Goal: Task Accomplishment & Management: Use online tool/utility

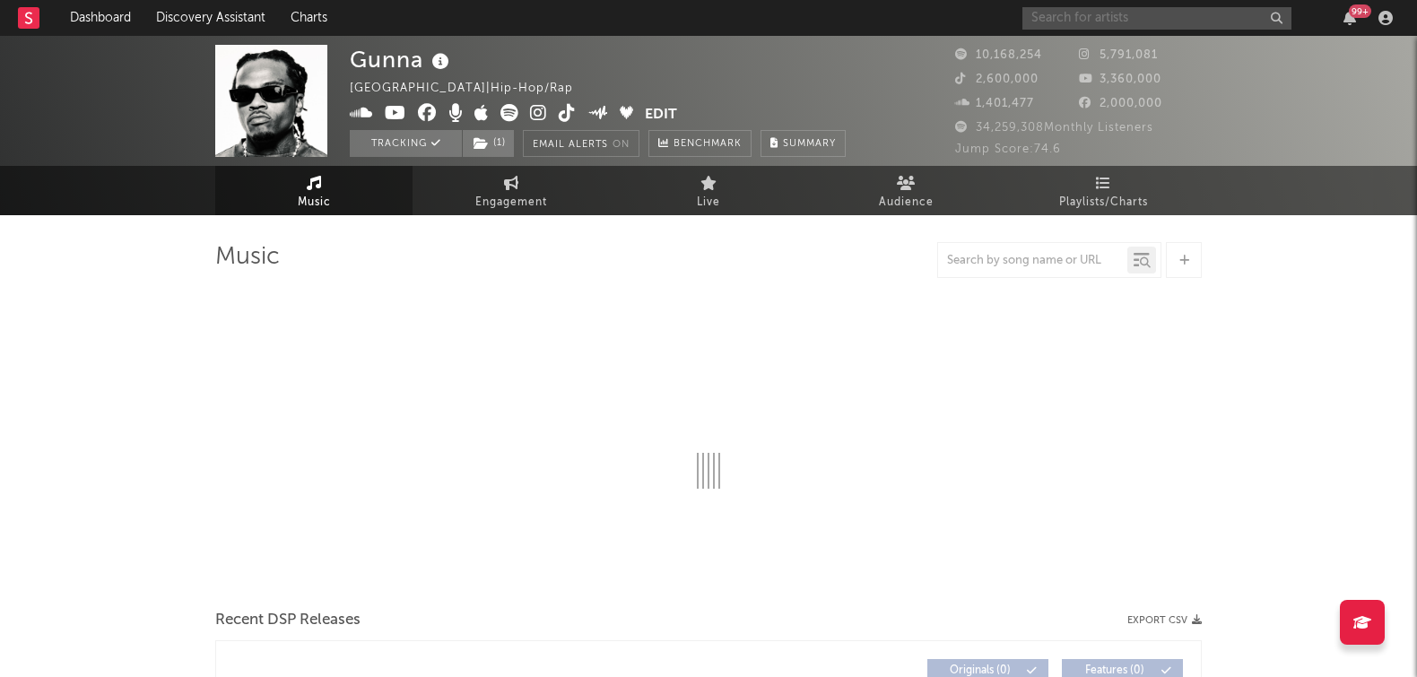
click at [1176, 26] on input "text" at bounding box center [1156, 18] width 269 height 22
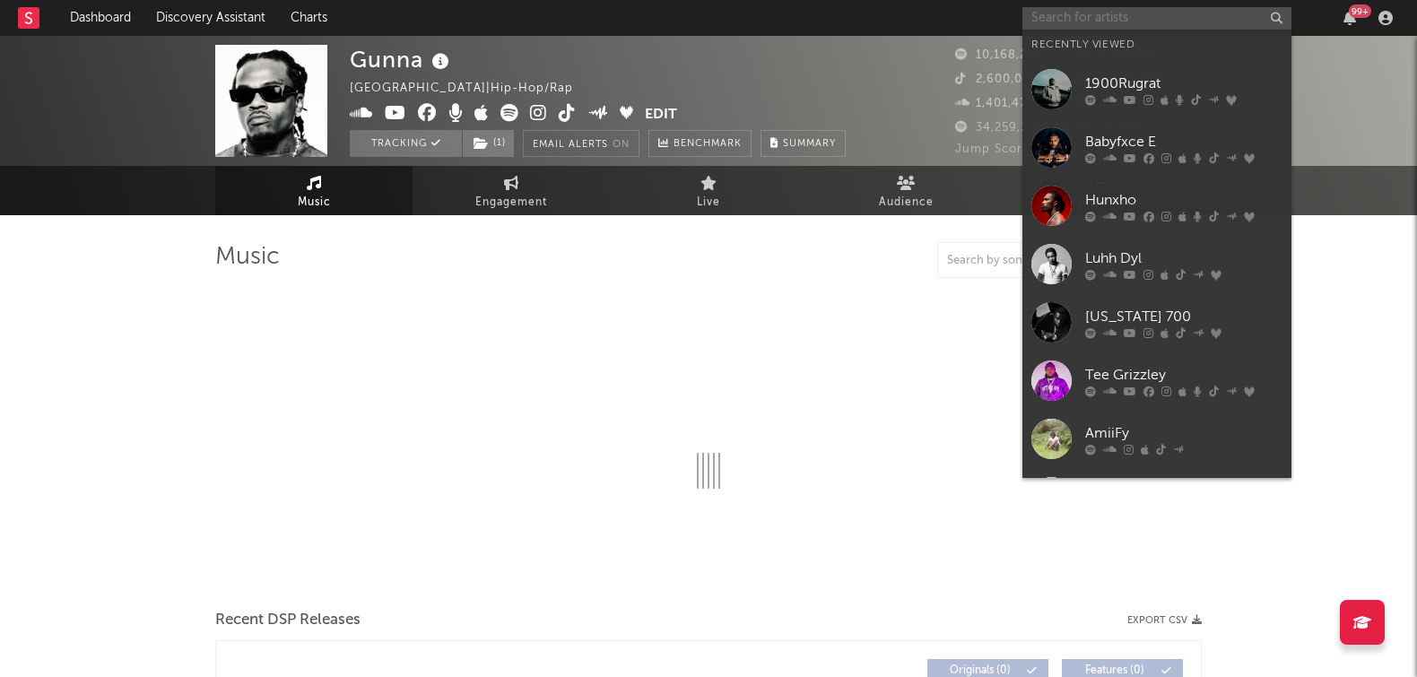
select select "6m"
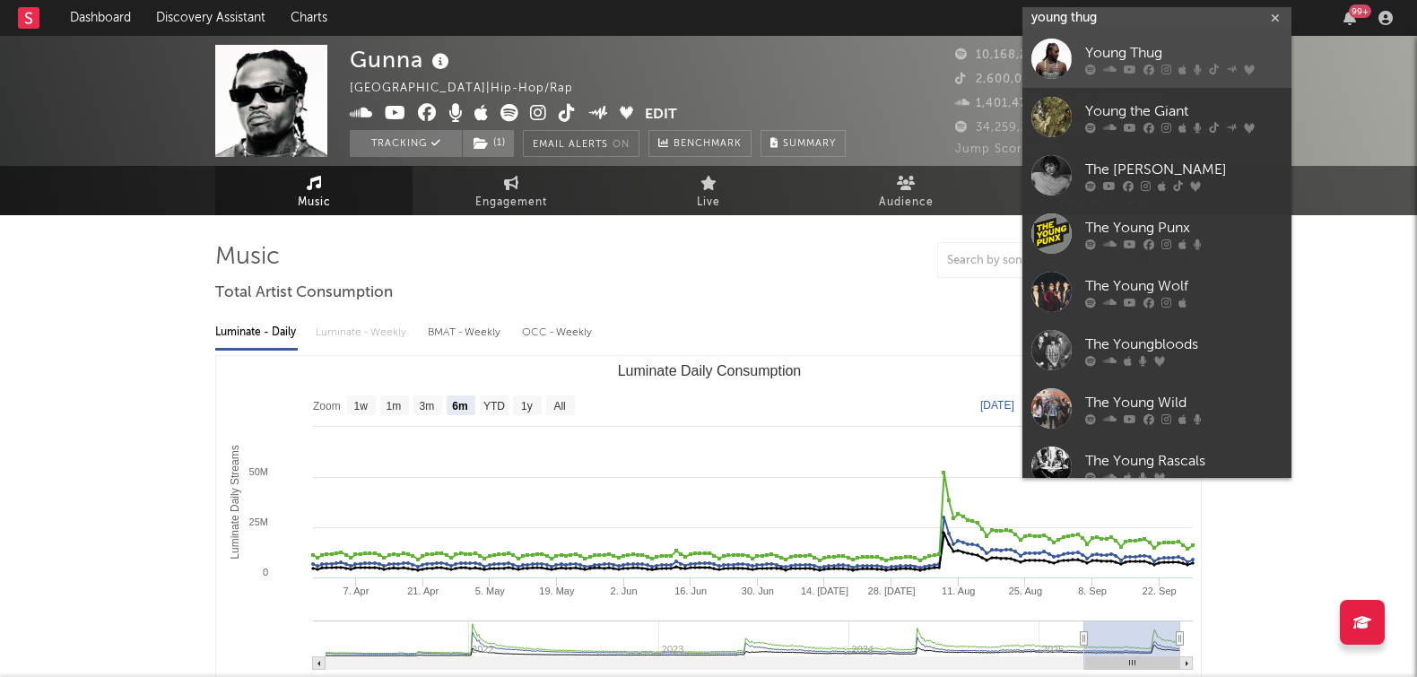
type input "young thug"
click at [1154, 40] on link "Young Thug" at bounding box center [1156, 59] width 269 height 58
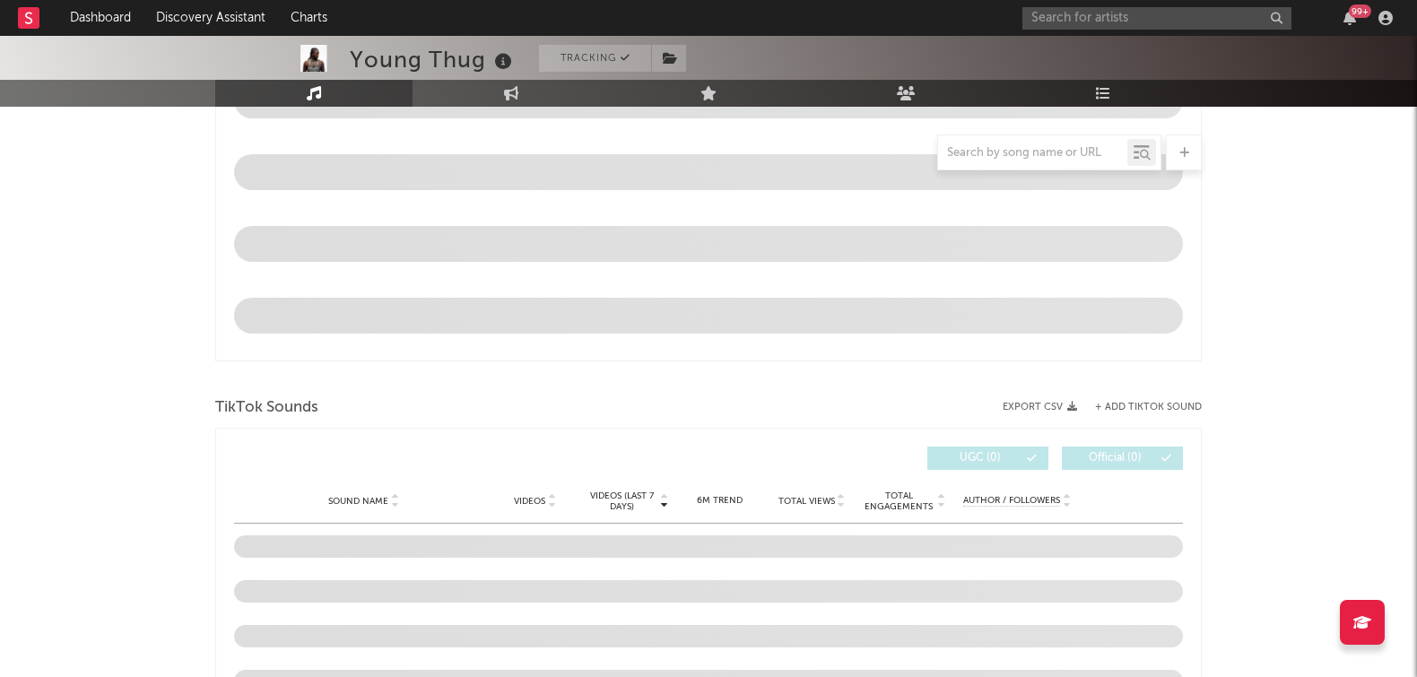
select select "6m"
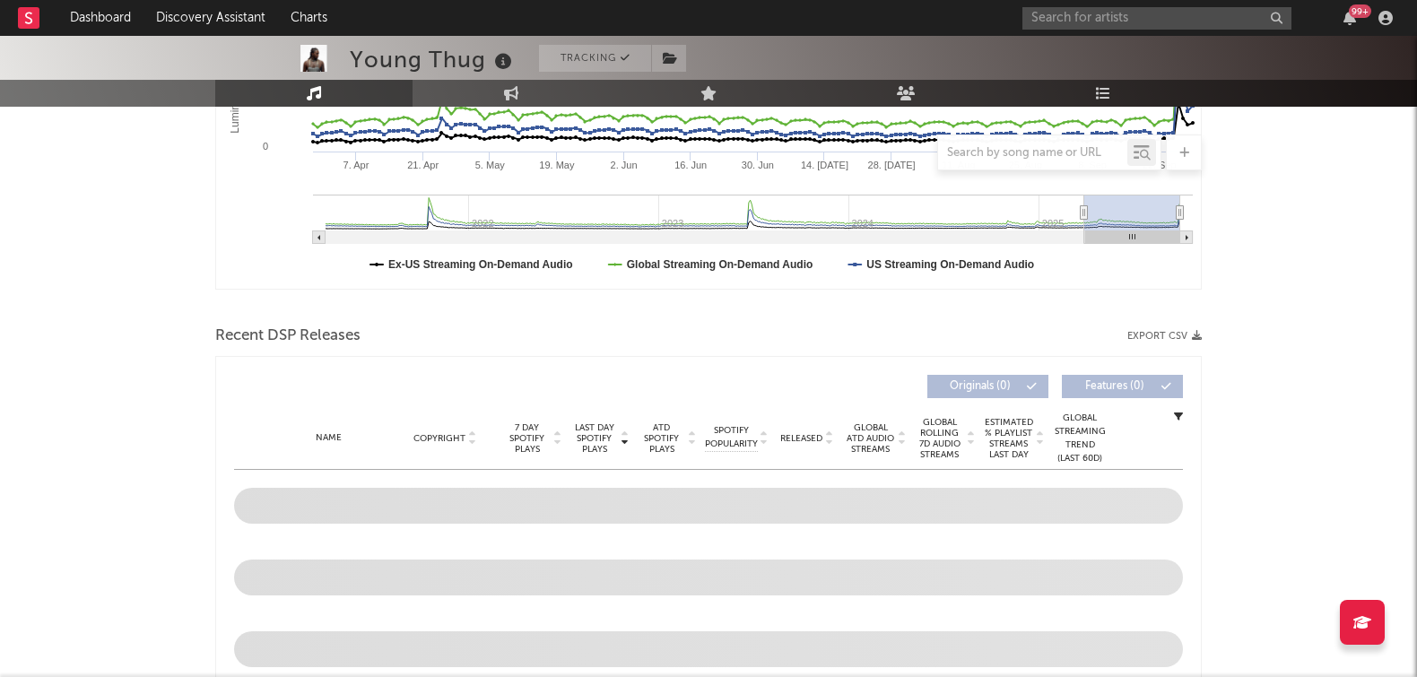
scroll to position [422, 0]
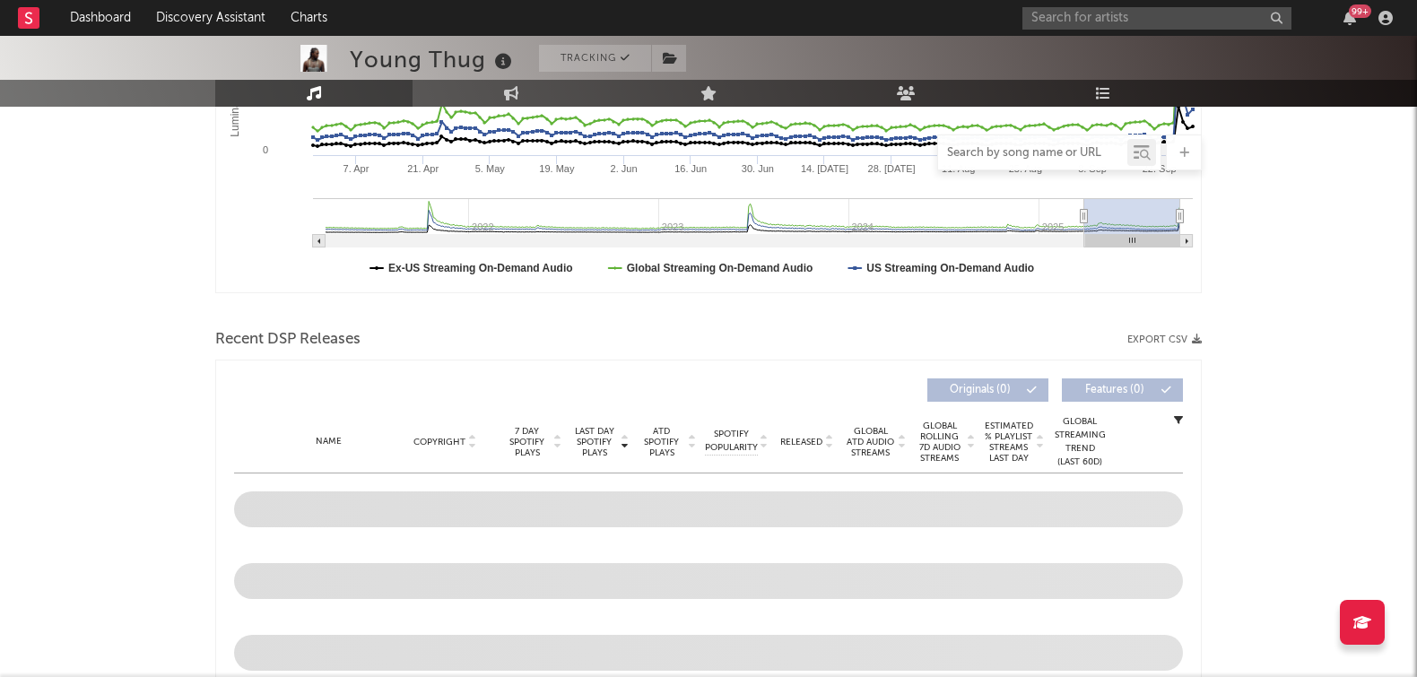
click at [996, 154] on input "text" at bounding box center [1032, 153] width 189 height 14
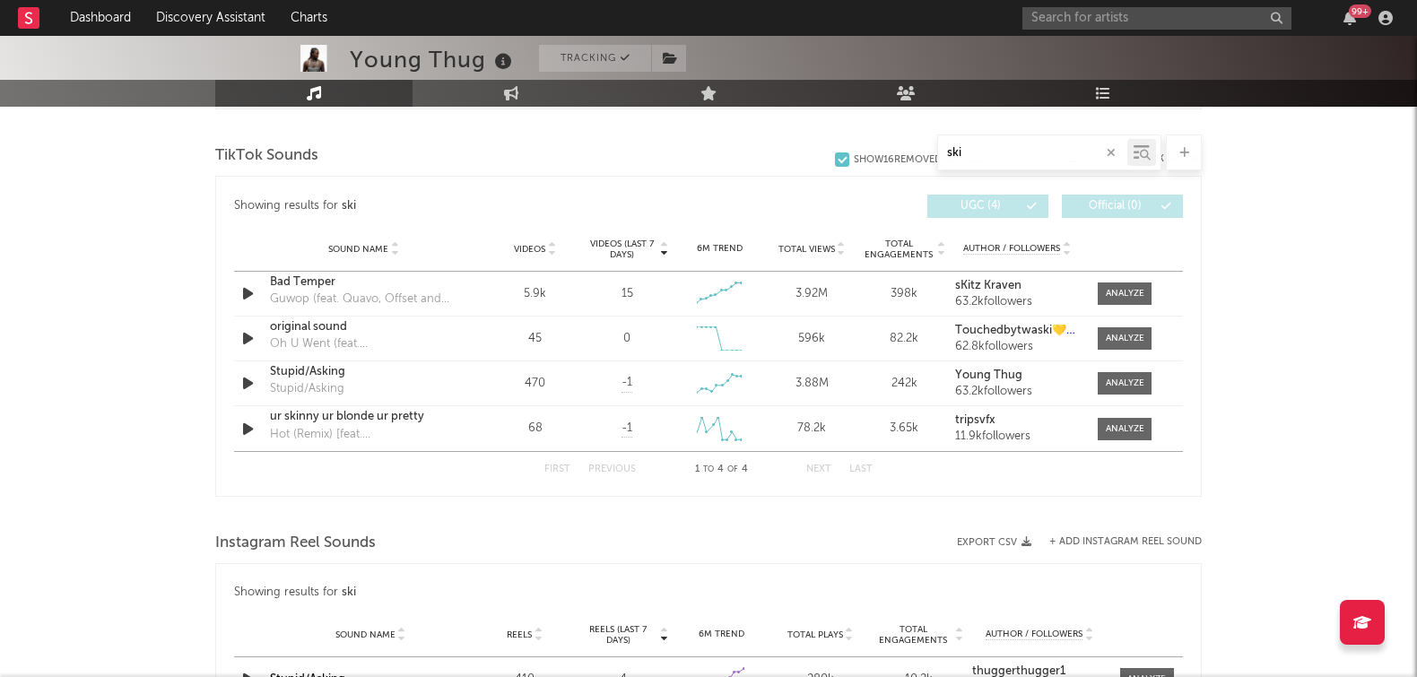
scroll to position [1158, 0]
type input "ski"
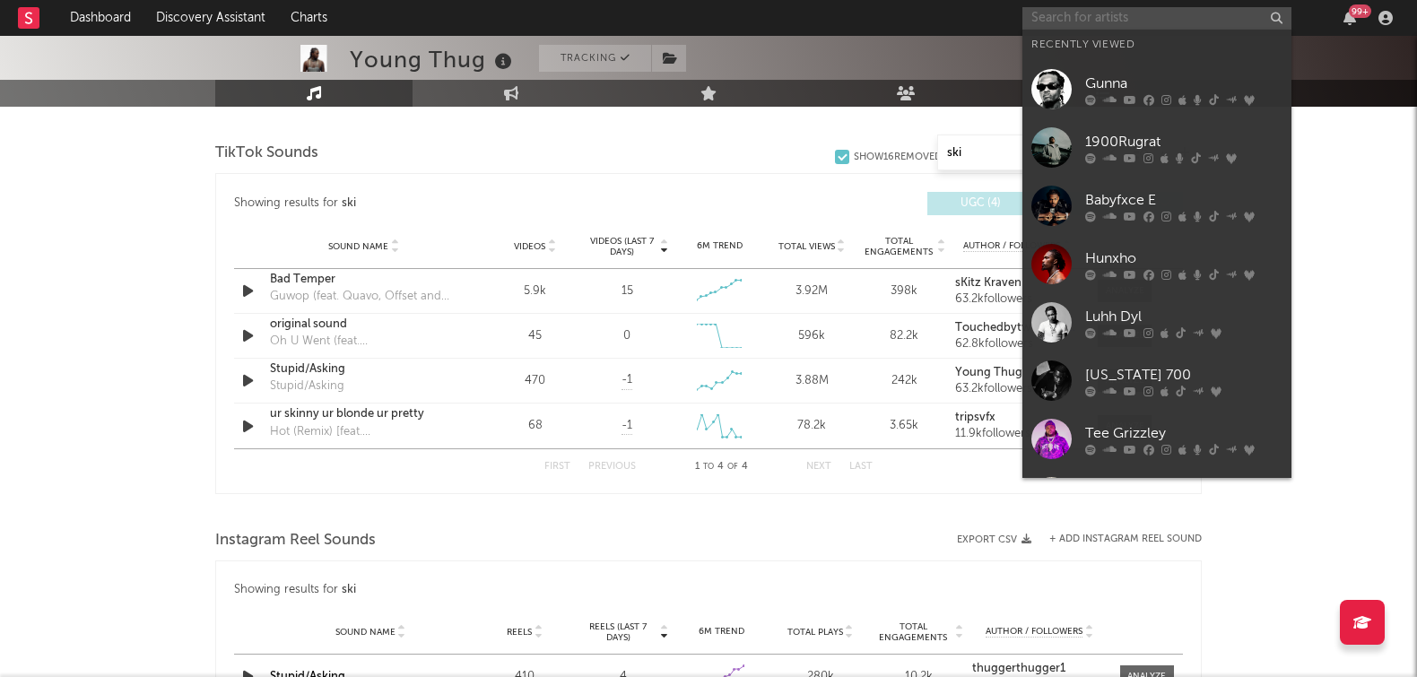
click at [1078, 12] on input "text" at bounding box center [1156, 18] width 269 height 22
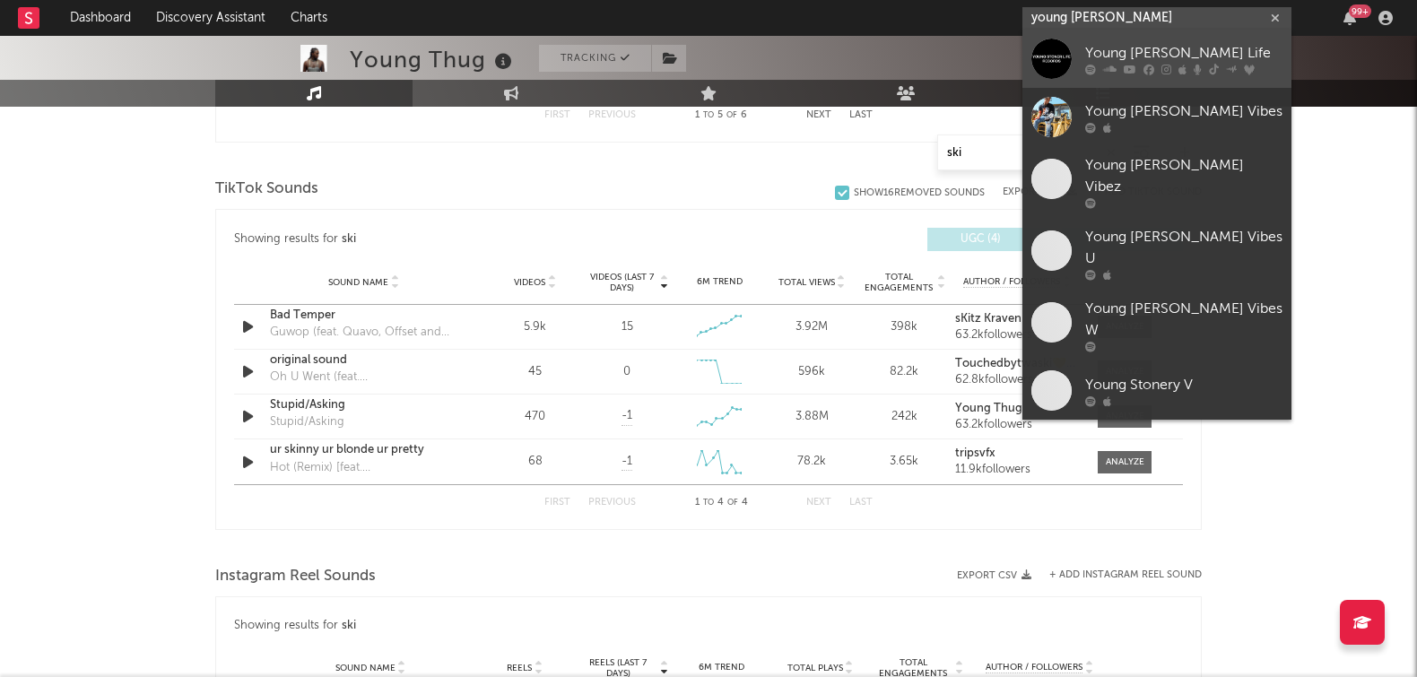
type input "young [PERSON_NAME]"
click at [1087, 44] on div "Young [PERSON_NAME] Life" at bounding box center [1183, 54] width 197 height 22
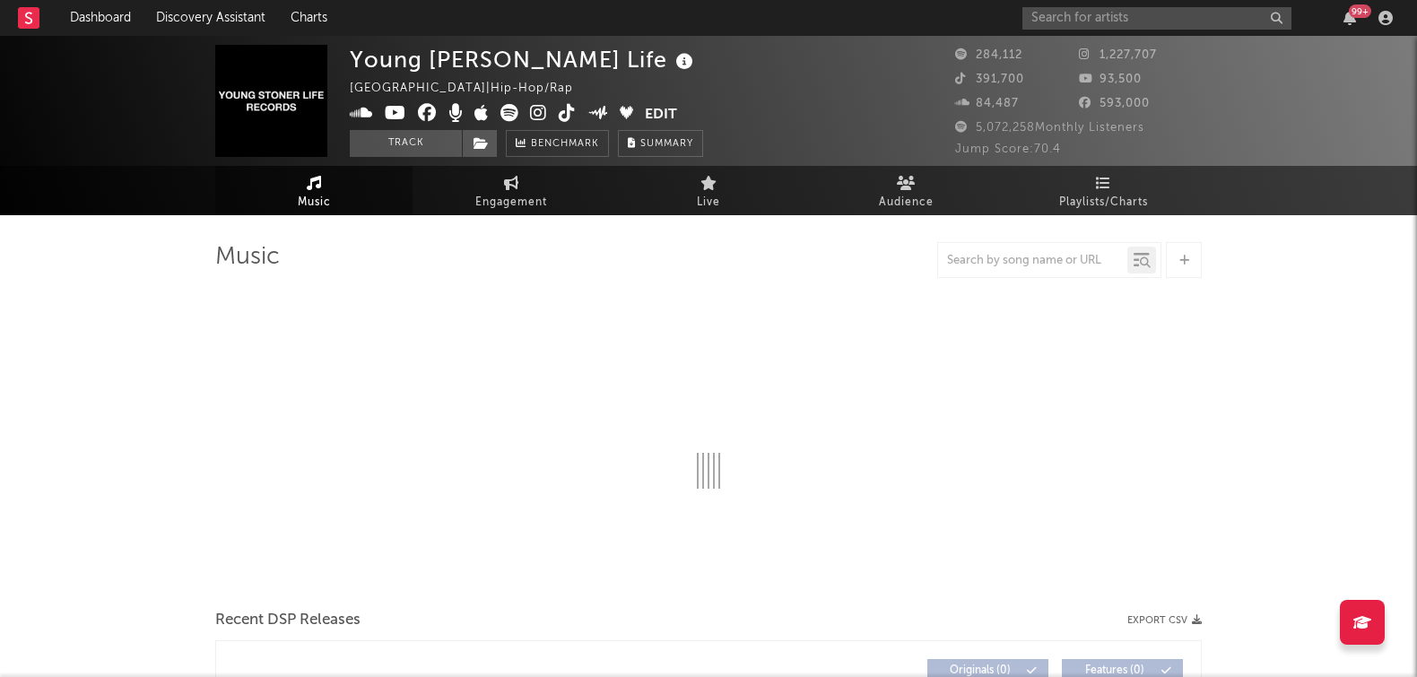
select select "6m"
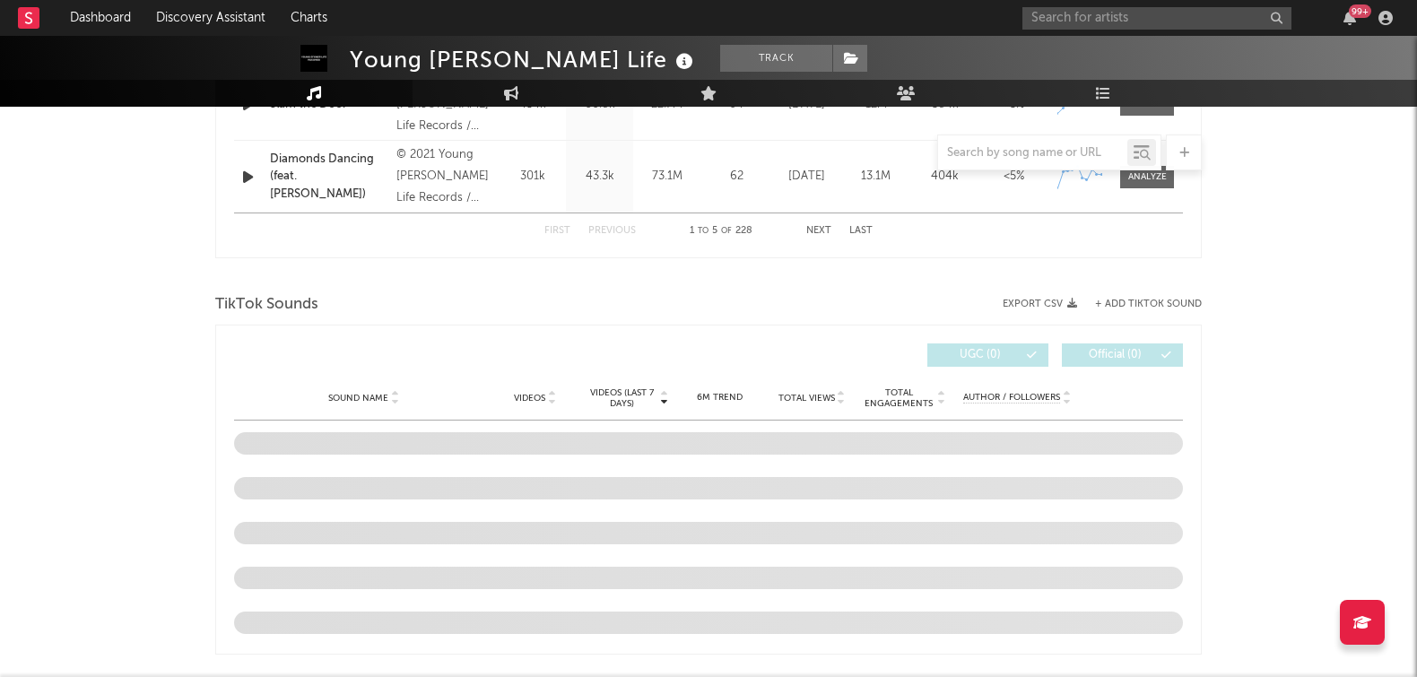
scroll to position [1194, 0]
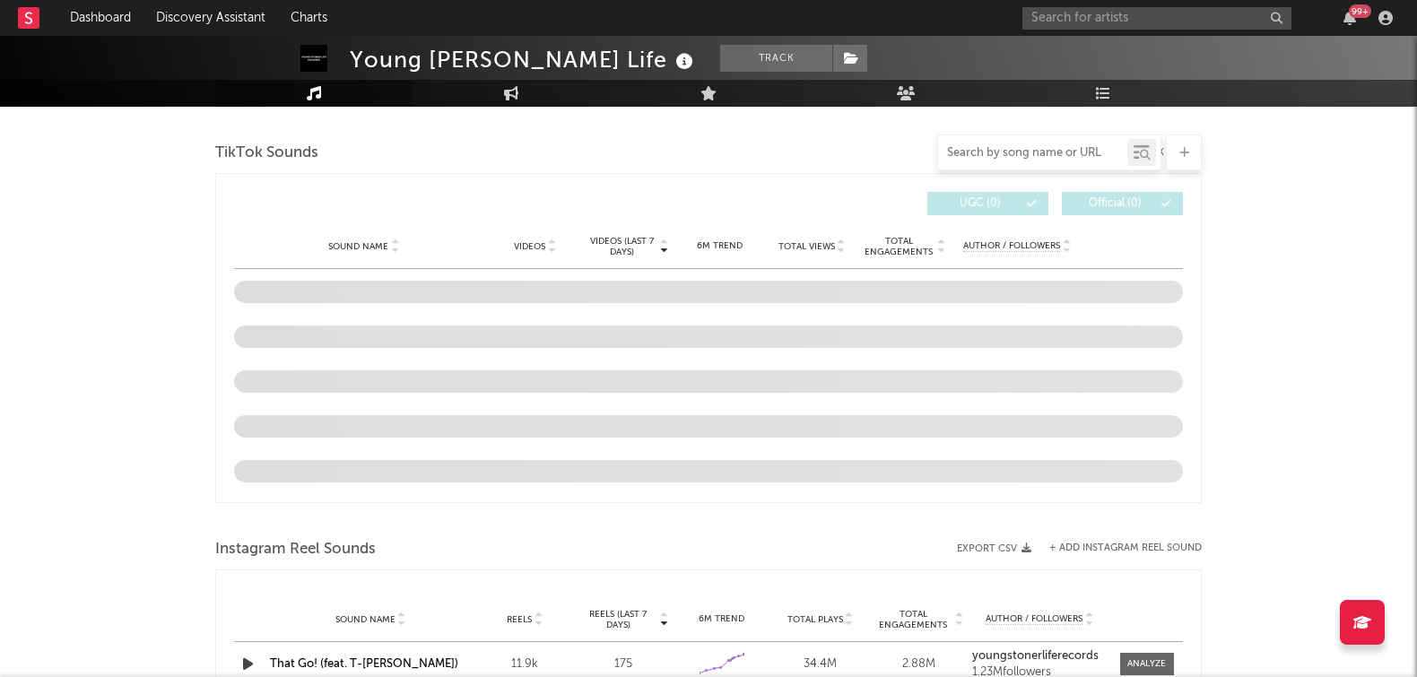
click at [1070, 148] on input "text" at bounding box center [1032, 153] width 189 height 14
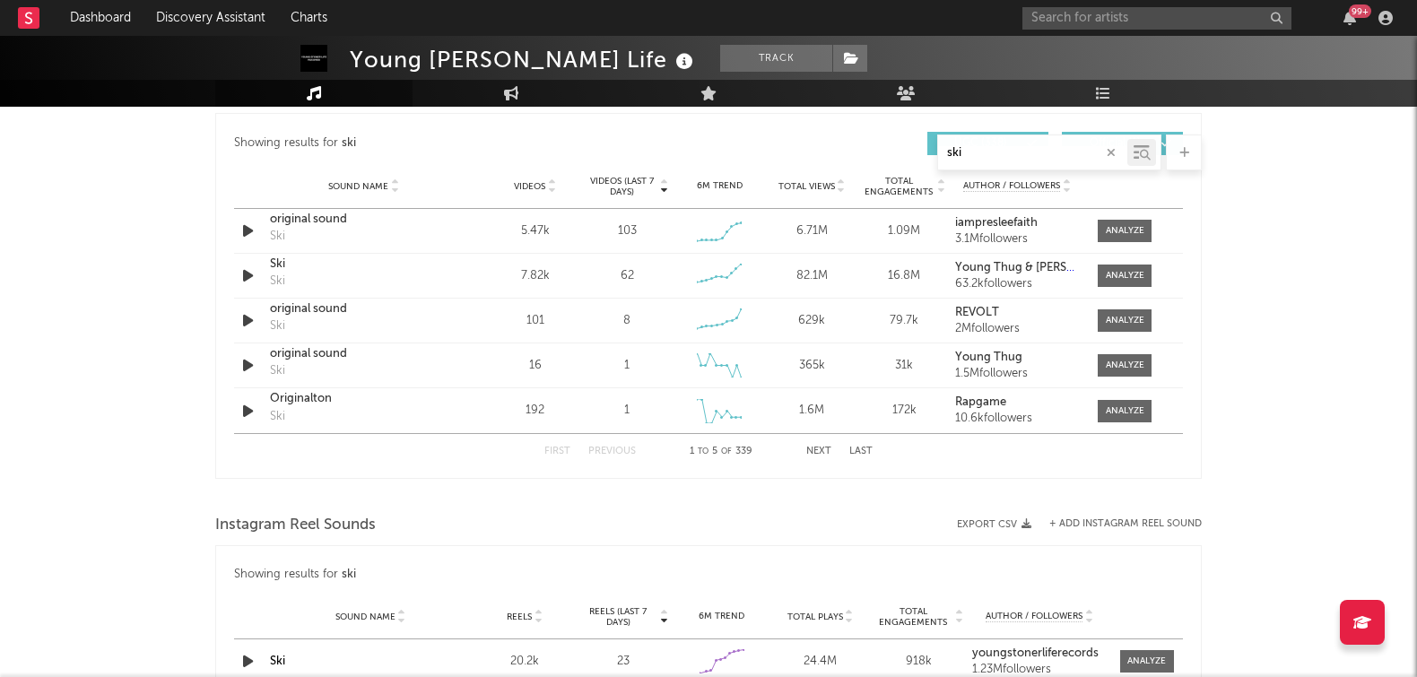
scroll to position [1028, 0]
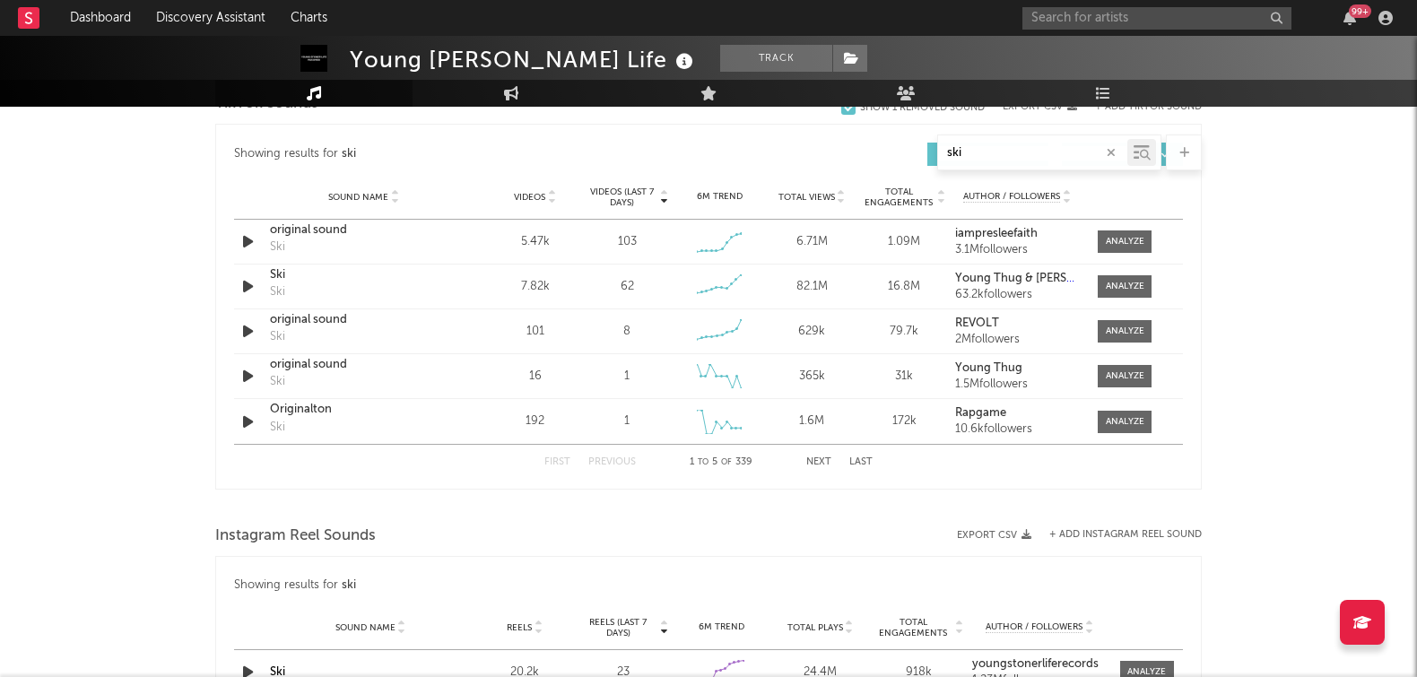
type input "ski"
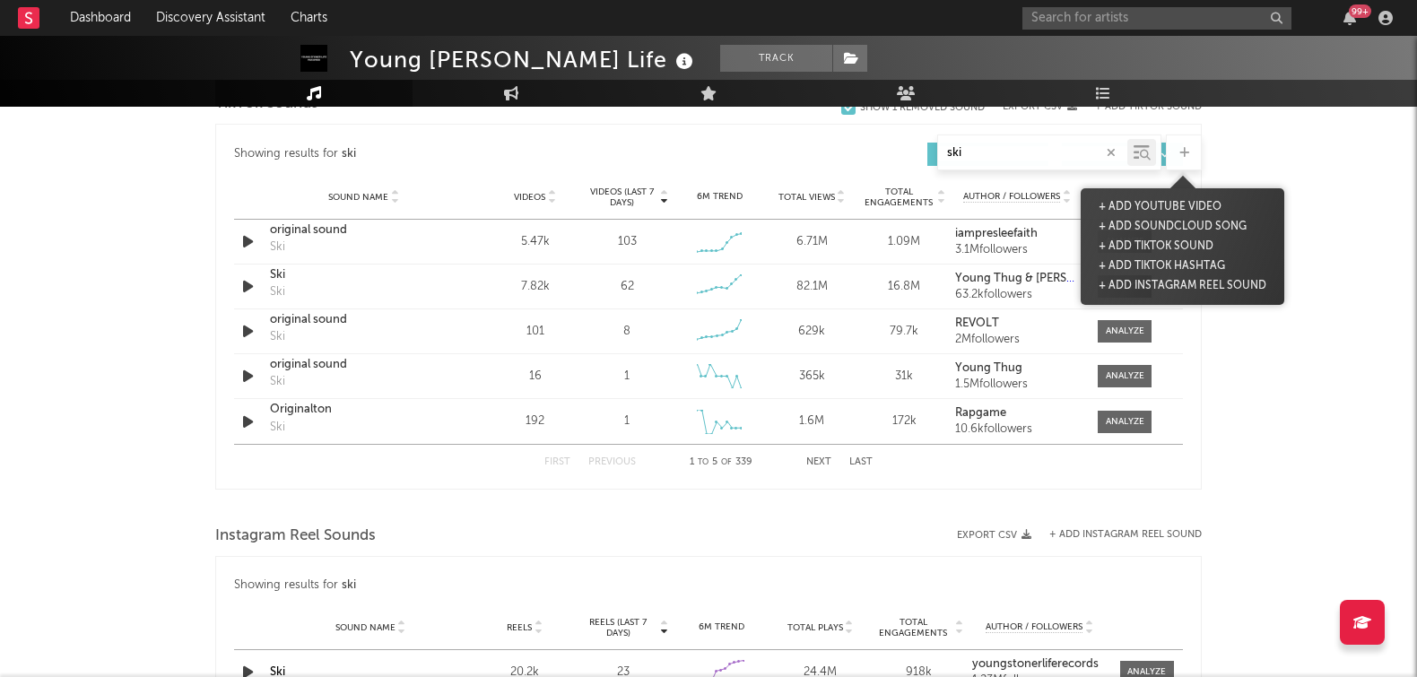
click at [1188, 158] on icon at bounding box center [1184, 153] width 10 height 12
click at [1181, 244] on button "+ Add TikTok Sound" at bounding box center [1156, 247] width 124 height 20
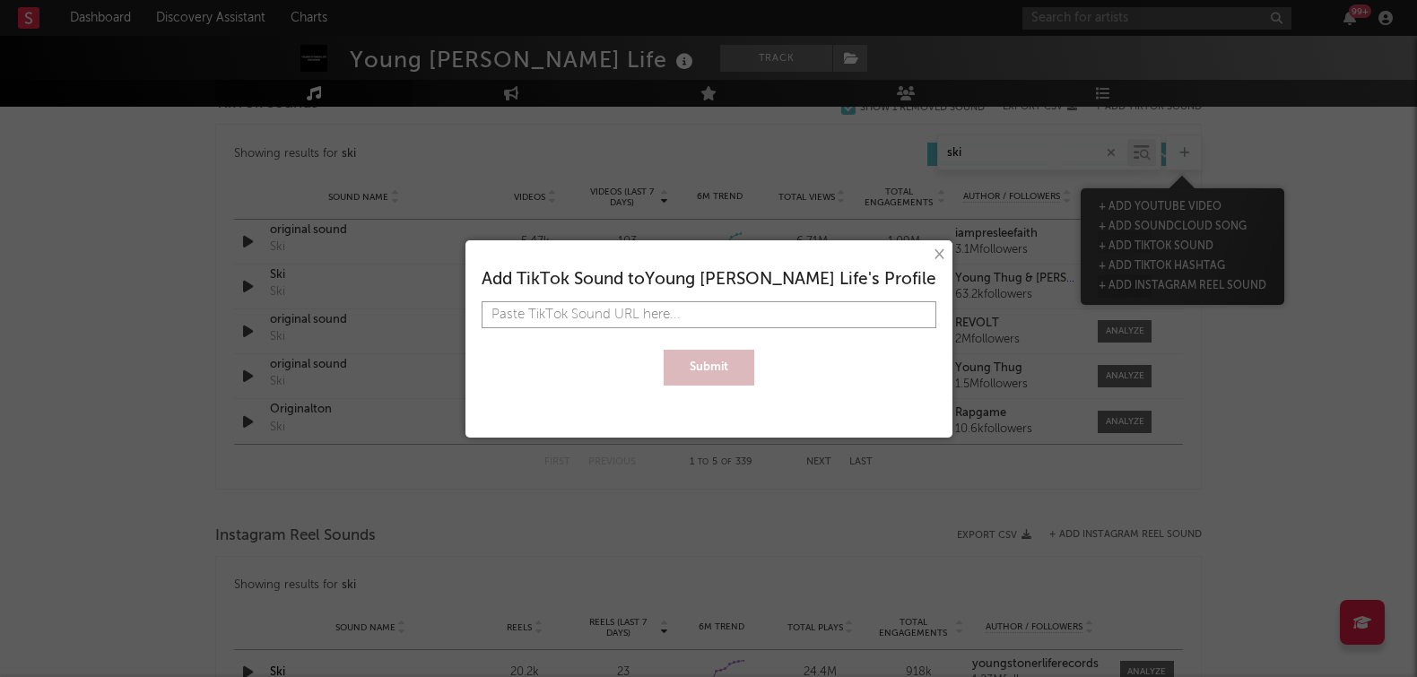
click at [794, 313] on input "text" at bounding box center [709, 314] width 455 height 27
paste input "[URL][DOMAIN_NAME]"
type input "[URL][DOMAIN_NAME]"
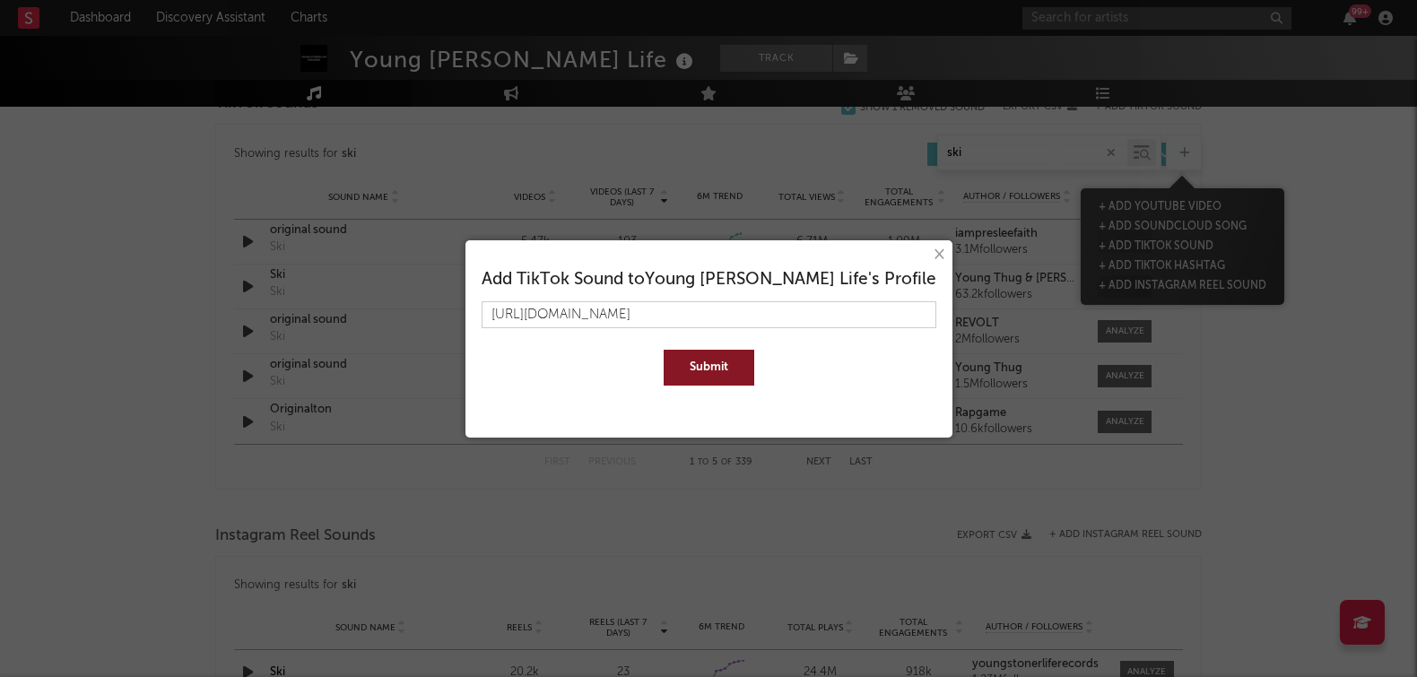
click at [724, 367] on button "Submit" at bounding box center [709, 368] width 91 height 36
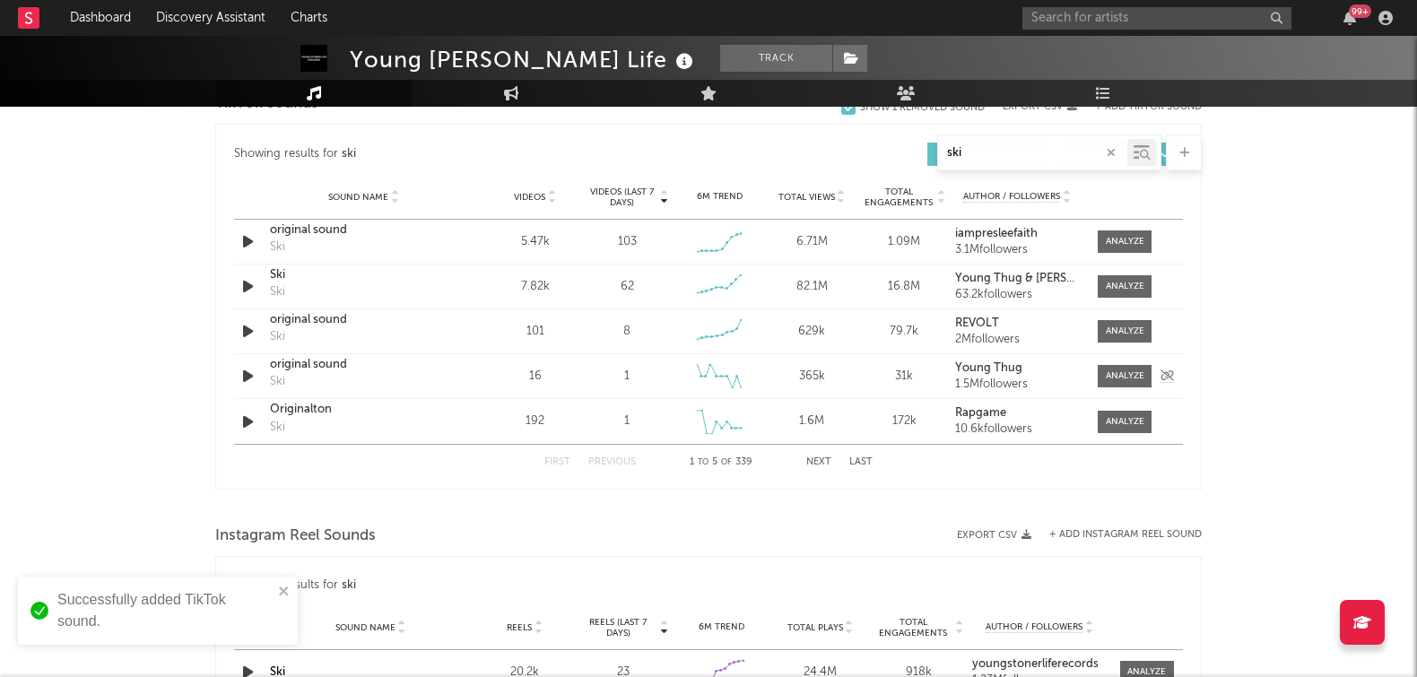
scroll to position [1019, 0]
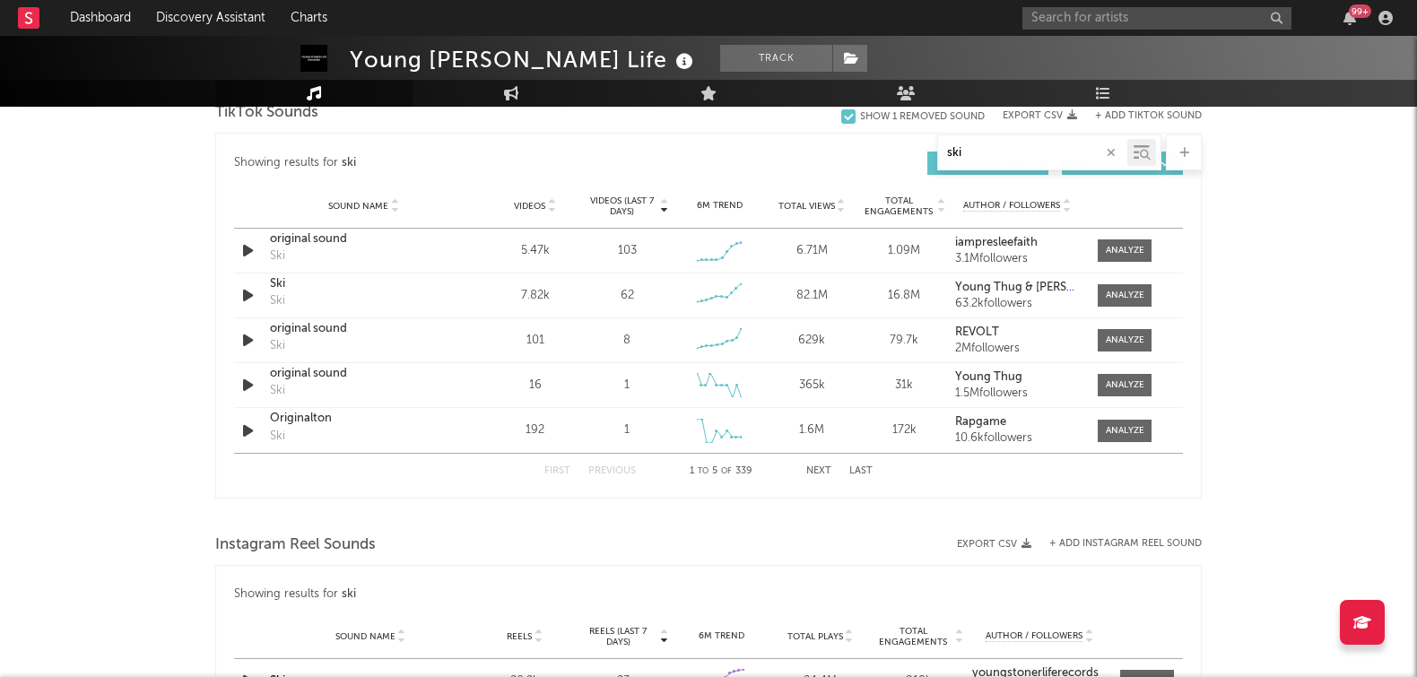
click at [1114, 152] on icon "button" at bounding box center [1111, 153] width 9 height 12
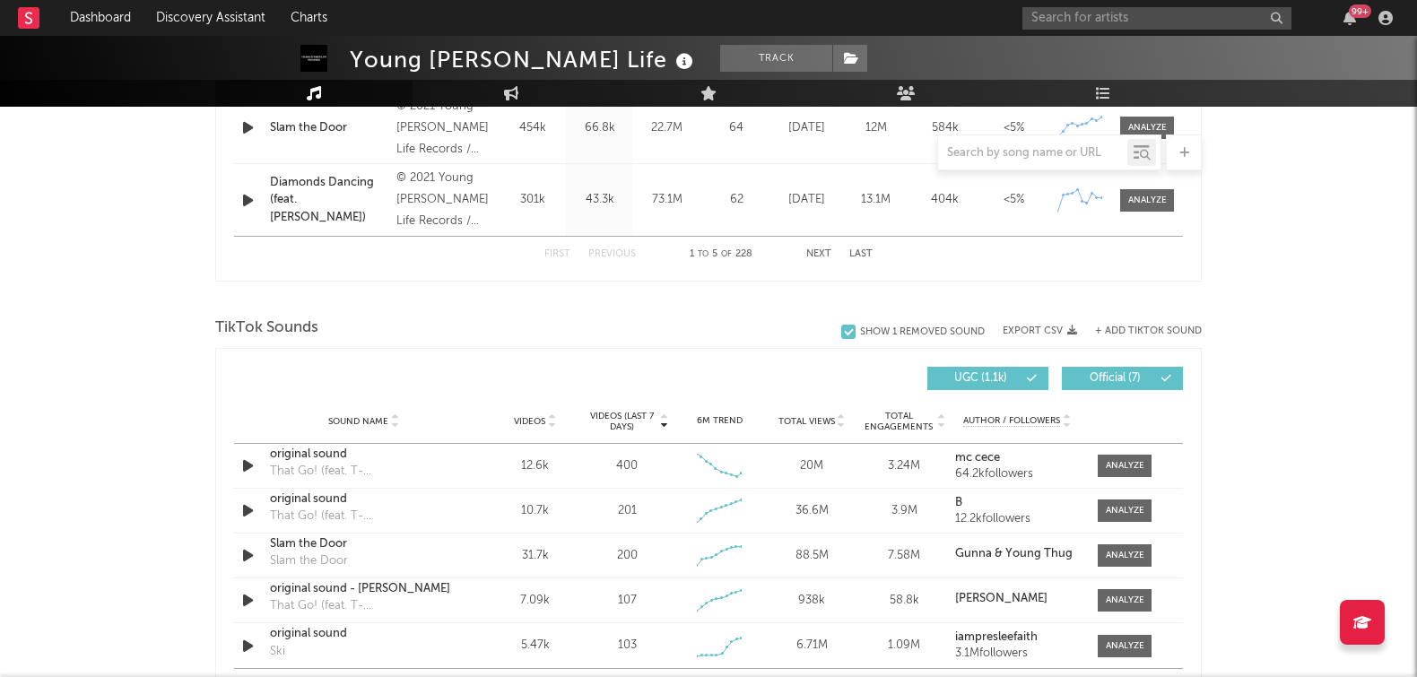
click at [535, 418] on span "Videos" at bounding box center [529, 421] width 31 height 11
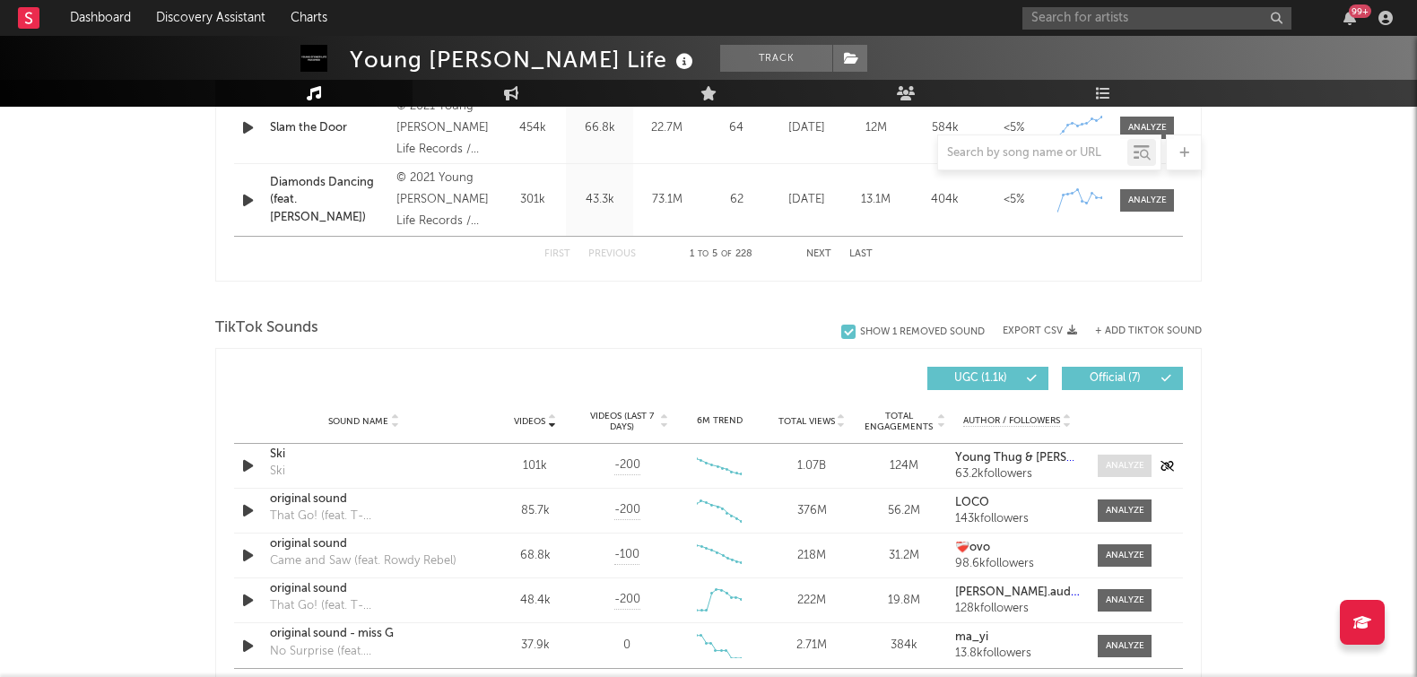
click at [1108, 464] on div at bounding box center [1125, 465] width 39 height 13
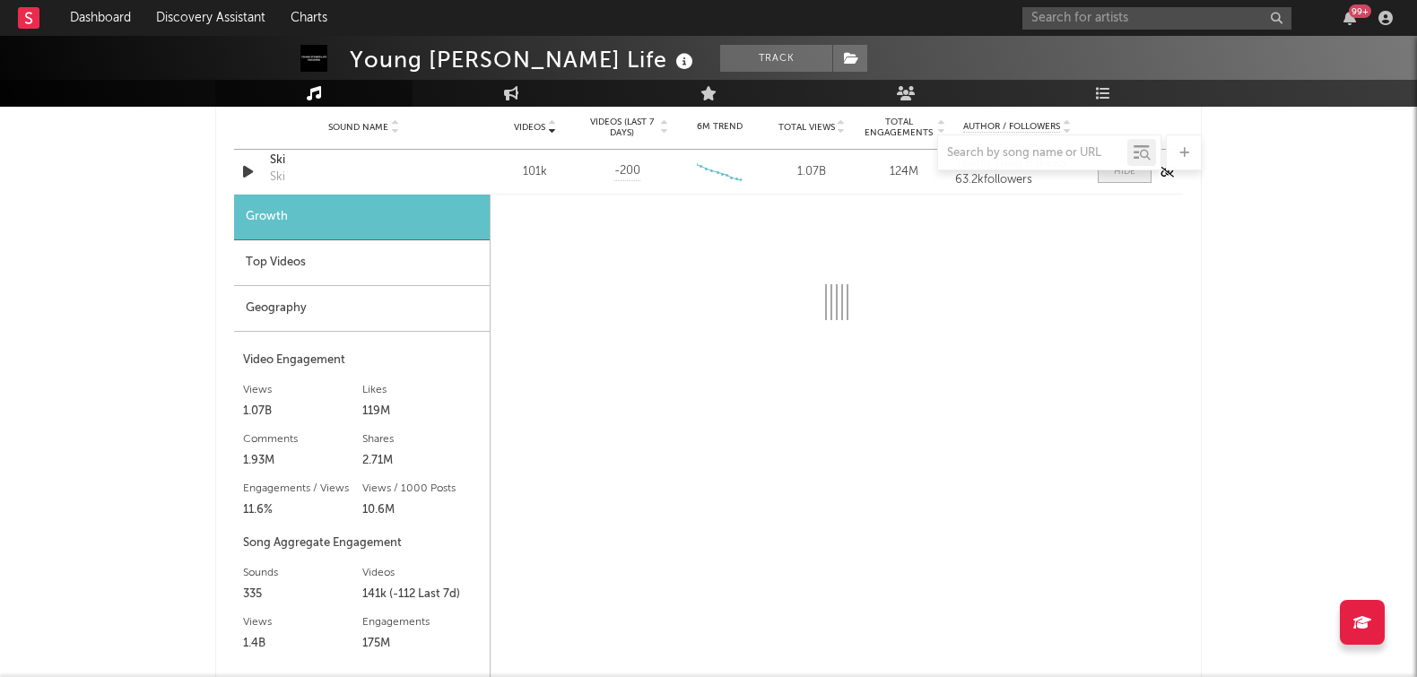
scroll to position [1328, 0]
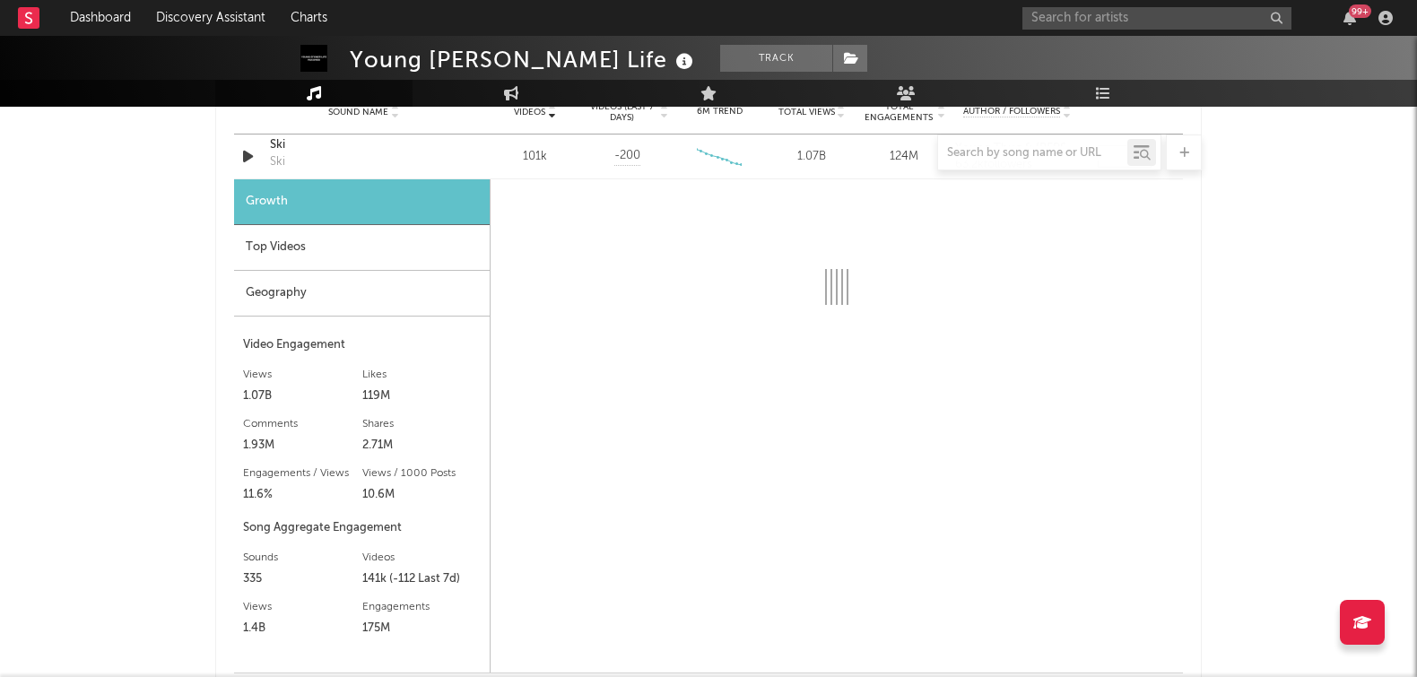
click at [352, 244] on div "Top Videos" at bounding box center [362, 248] width 256 height 46
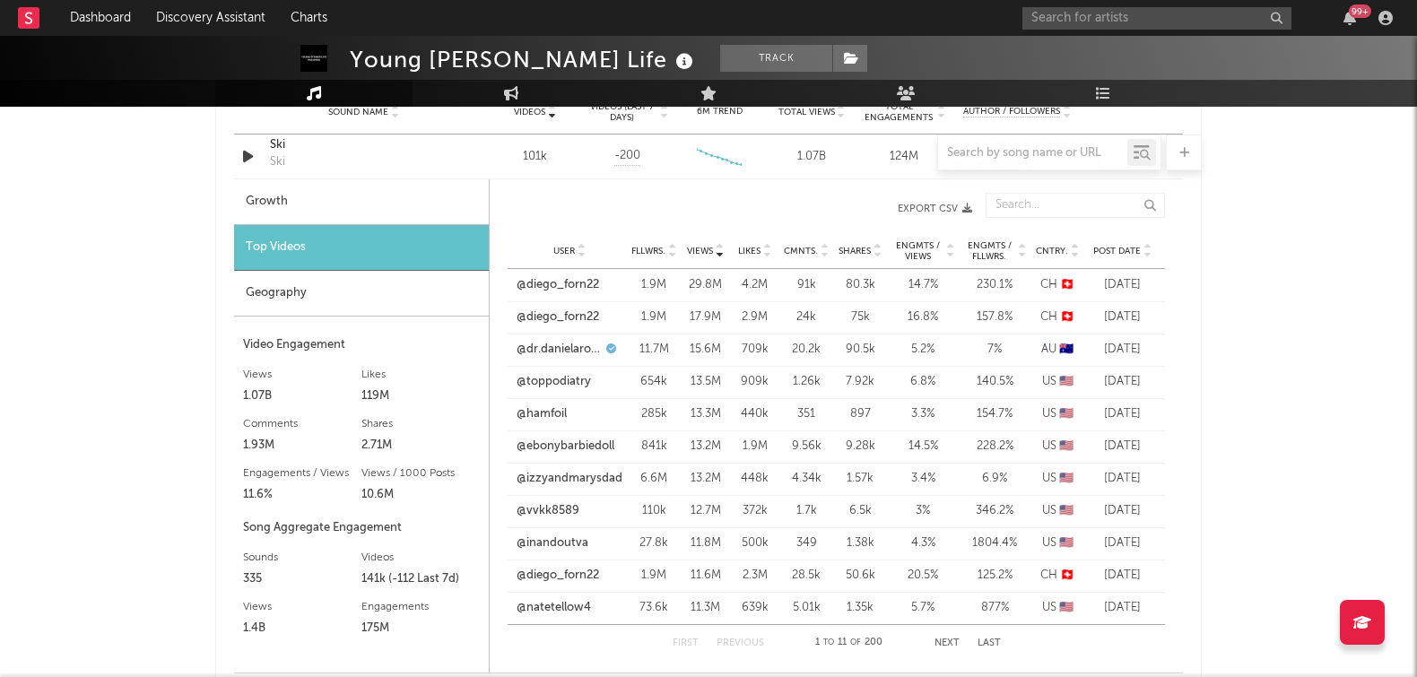
click at [1125, 255] on div "Post Date" at bounding box center [1122, 250] width 67 height 13
click at [567, 278] on link "@3d1tsssss123" at bounding box center [556, 285] width 78 height 18
